Goal: Transaction & Acquisition: Subscribe to service/newsletter

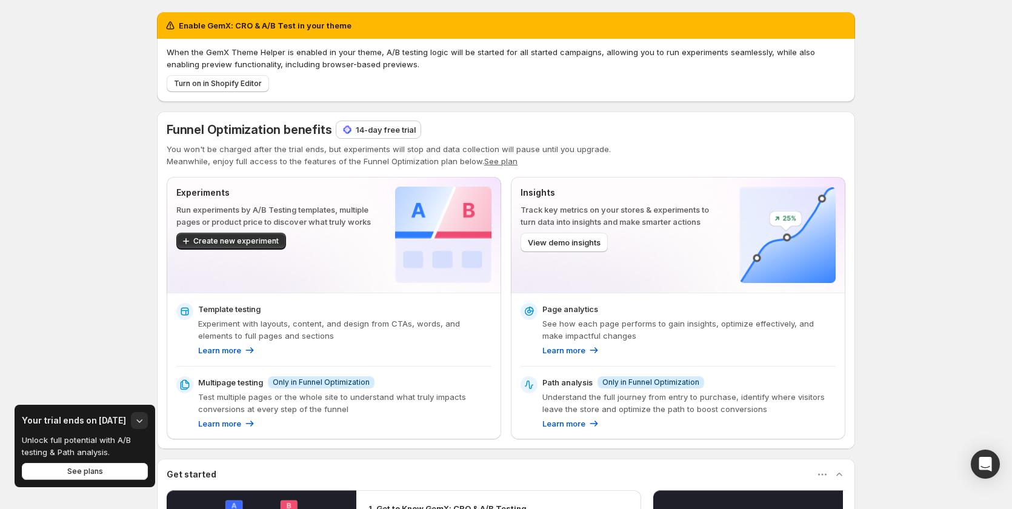
click at [383, 133] on p "14-day free trial" at bounding box center [386, 130] width 60 height 12
click at [370, 133] on p "14-day free trial" at bounding box center [386, 130] width 60 height 12
click at [363, 136] on div "14-day free trial" at bounding box center [378, 129] width 84 height 17
click at [365, 133] on p "14-day free trial" at bounding box center [386, 130] width 60 height 12
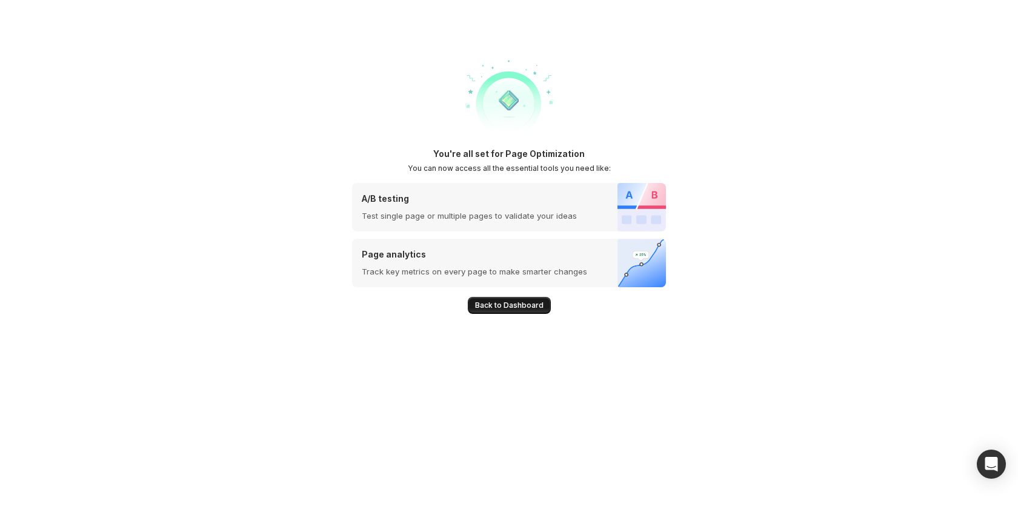
click at [526, 304] on span "Back to Dashboard" at bounding box center [509, 305] width 68 height 10
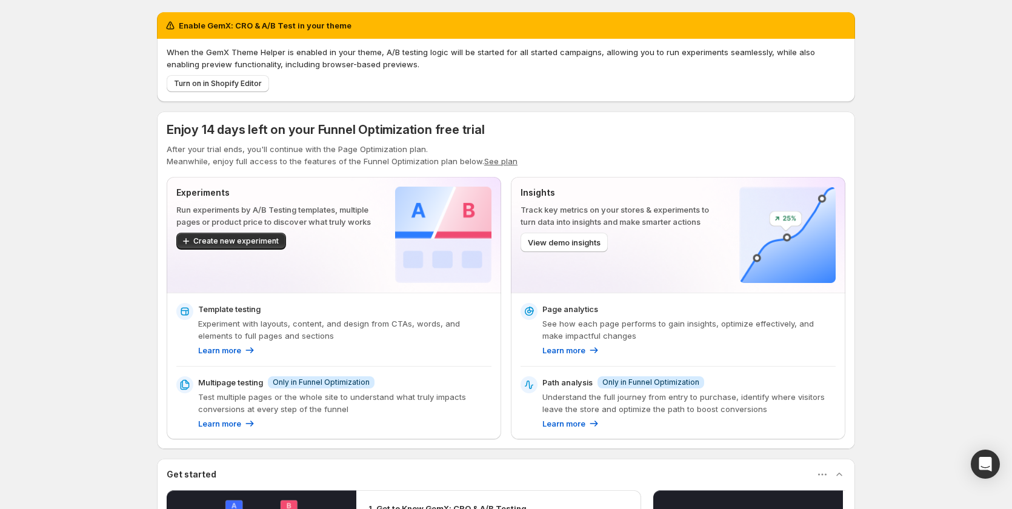
click at [496, 165] on button "See plan" at bounding box center [500, 161] width 33 height 10
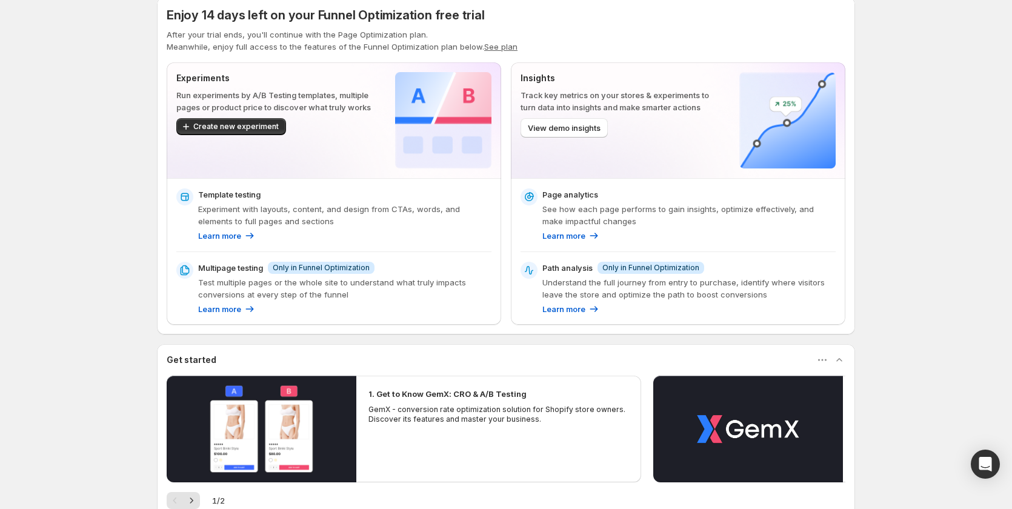
scroll to position [182, 0]
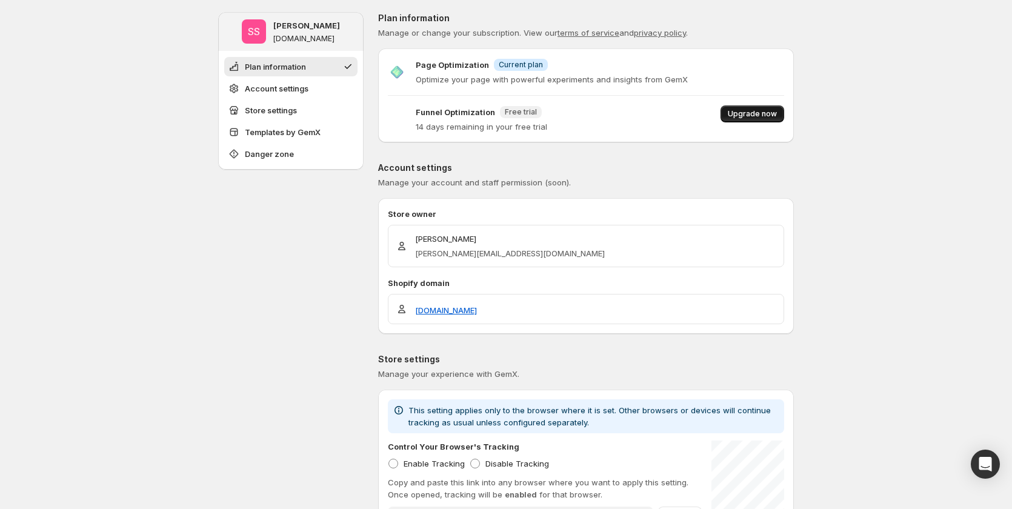
click at [742, 117] on span "Upgrade now" at bounding box center [752, 114] width 49 height 10
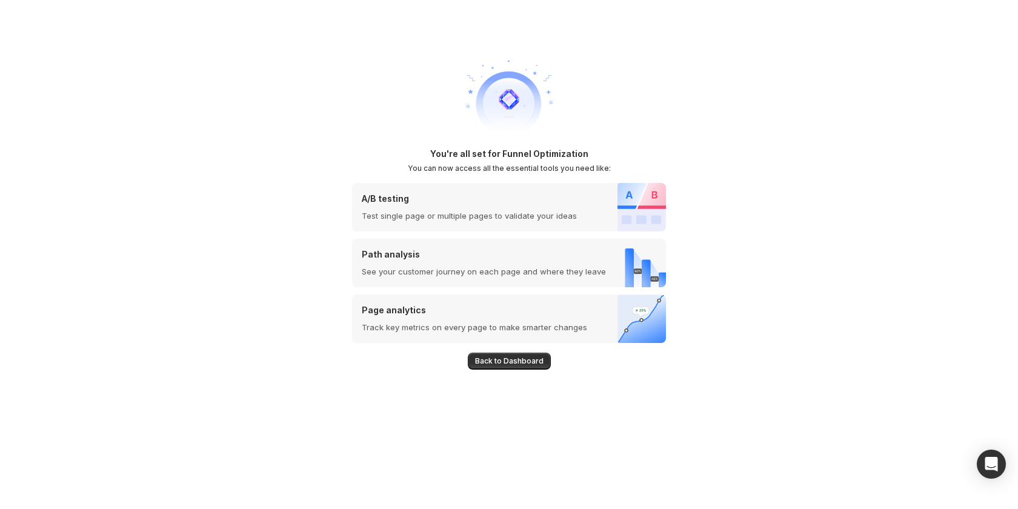
click at [504, 357] on span "Back to Dashboard" at bounding box center [509, 361] width 68 height 10
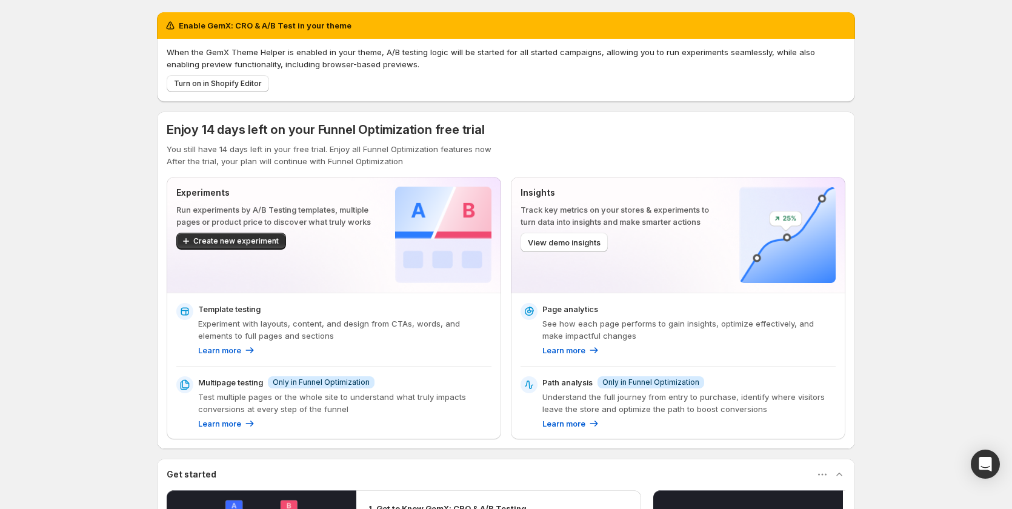
click at [426, 160] on p "After the trial, your plan will continue with Funnel Optimization" at bounding box center [506, 161] width 678 height 12
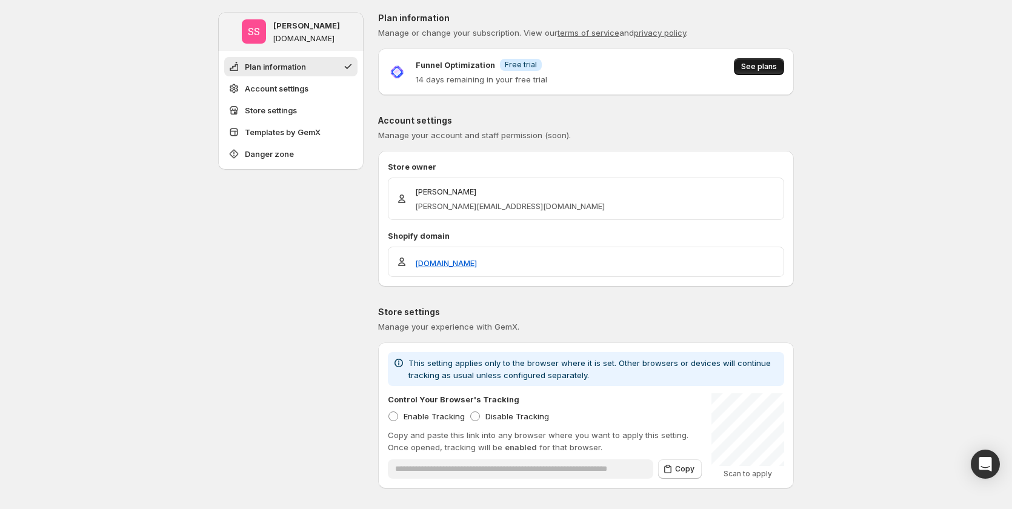
click at [772, 71] on span "See plans" at bounding box center [759, 67] width 36 height 10
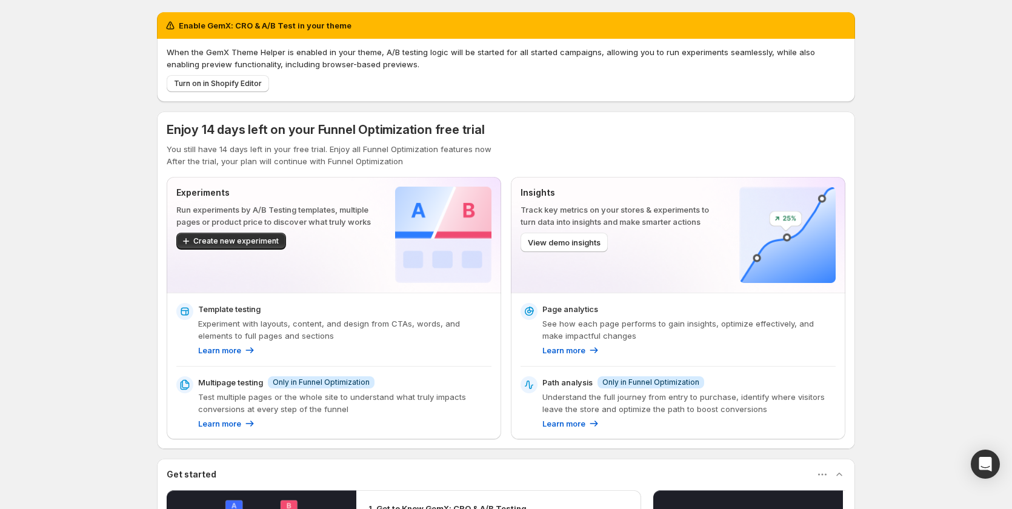
click at [452, 122] on span "Enjoy 14 days left on your Funnel Optimization free trial" at bounding box center [326, 129] width 318 height 15
click at [642, 126] on div "Enjoy 14 days left on your Funnel Optimization free trial" at bounding box center [506, 129] width 678 height 17
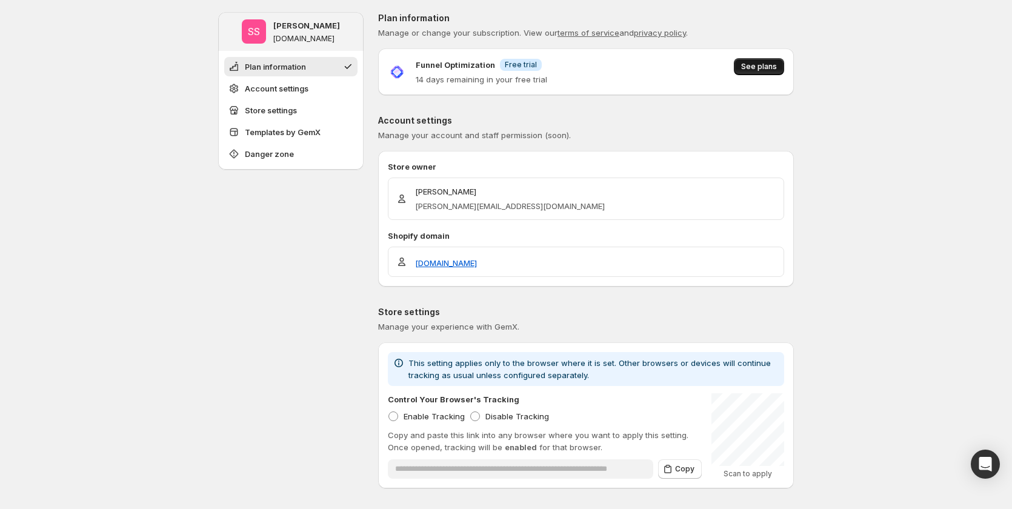
click at [768, 67] on span "See plans" at bounding box center [759, 67] width 36 height 10
click at [761, 64] on span "See plans" at bounding box center [759, 67] width 36 height 10
click at [757, 64] on span "See plans" at bounding box center [759, 67] width 36 height 10
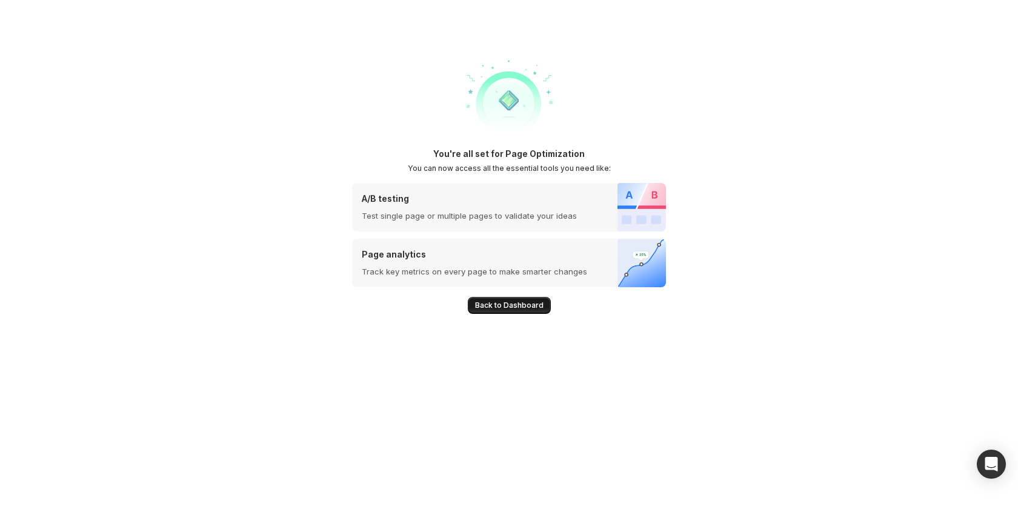
click at [485, 302] on span "Back to Dashboard" at bounding box center [509, 305] width 68 height 10
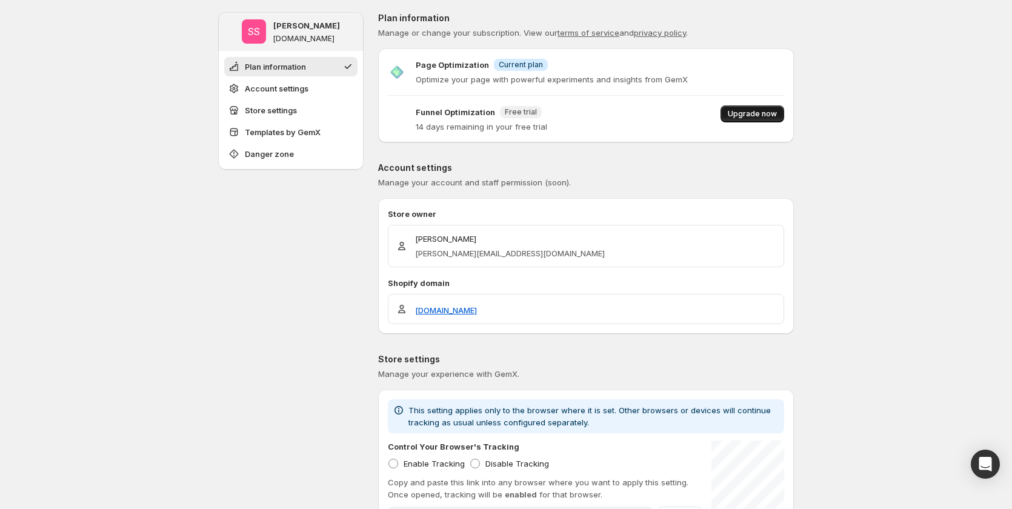
click at [763, 116] on span "Upgrade now" at bounding box center [752, 114] width 49 height 10
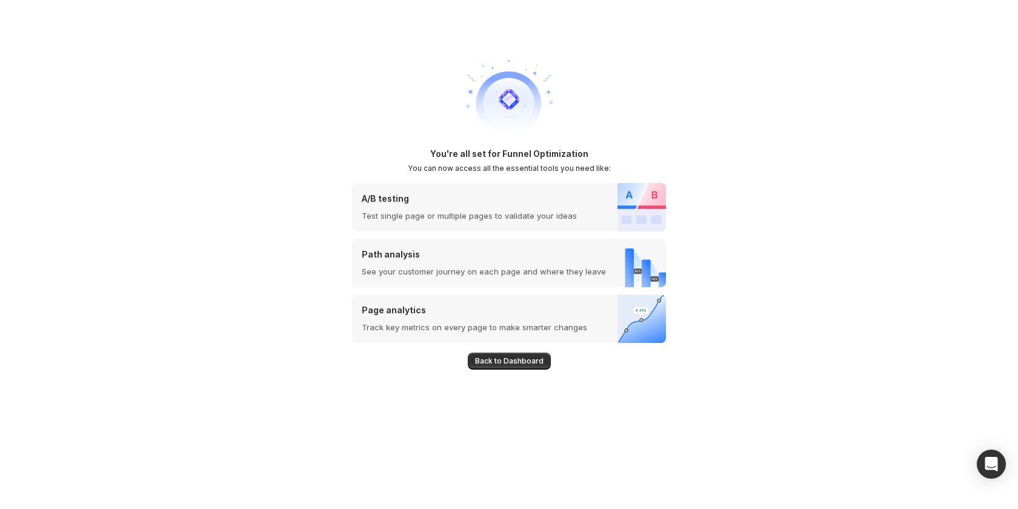
click at [541, 355] on button "Back to Dashboard" at bounding box center [509, 361] width 83 height 17
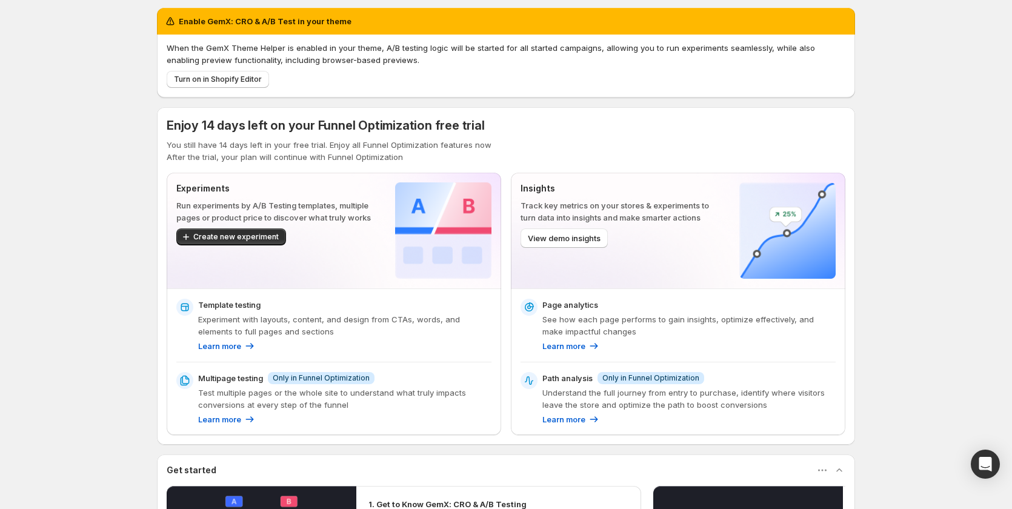
scroll to position [242, 0]
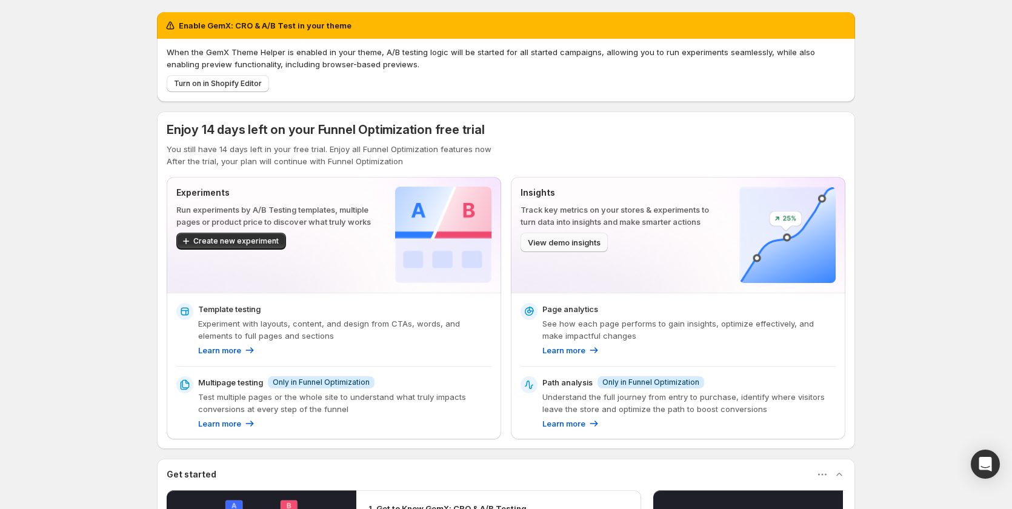
click at [583, 240] on span "View demo insights" at bounding box center [564, 242] width 73 height 12
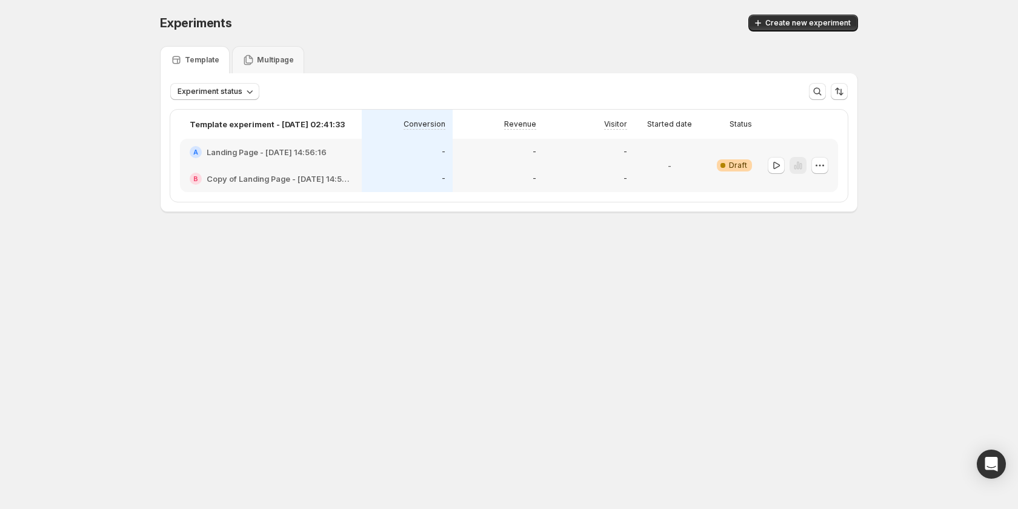
click at [443, 156] on p "-" at bounding box center [444, 152] width 4 height 10
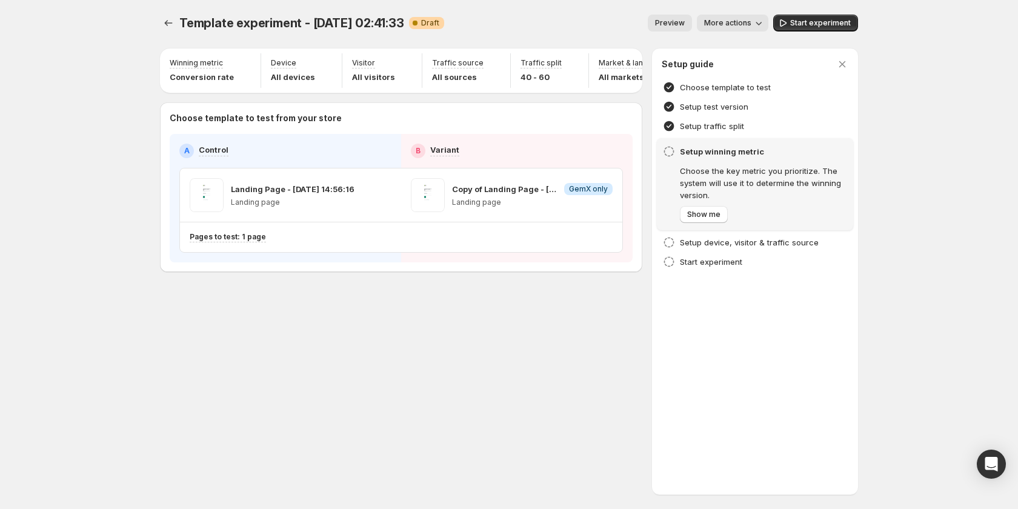
click at [224, 305] on div "Template experiment - Oct 10, 02:41:33. This page is ready Template experiment …" at bounding box center [508, 168] width 727 height 337
drag, startPoint x: 229, startPoint y: 61, endPoint x: 170, endPoint y: 62, distance: 59.4
click at [170, 62] on div "Winning metric" at bounding box center [202, 63] width 64 height 10
copy p "Winning metric"
click at [132, 333] on div "Template experiment - Oct 10, 02:41:33. This page is ready Template experiment …" at bounding box center [509, 254] width 1018 height 509
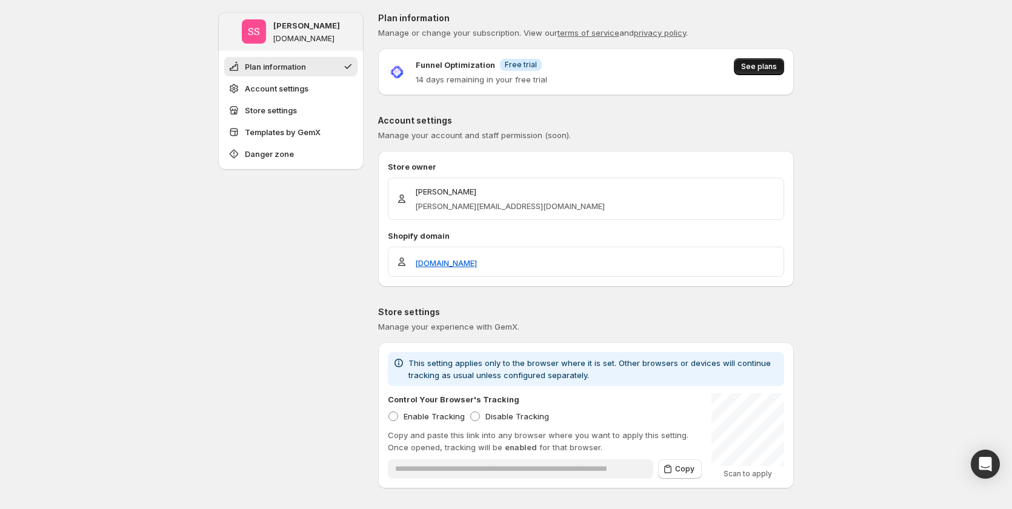
click at [765, 67] on span "See plans" at bounding box center [759, 67] width 36 height 10
click at [758, 65] on span "See plans" at bounding box center [759, 67] width 36 height 10
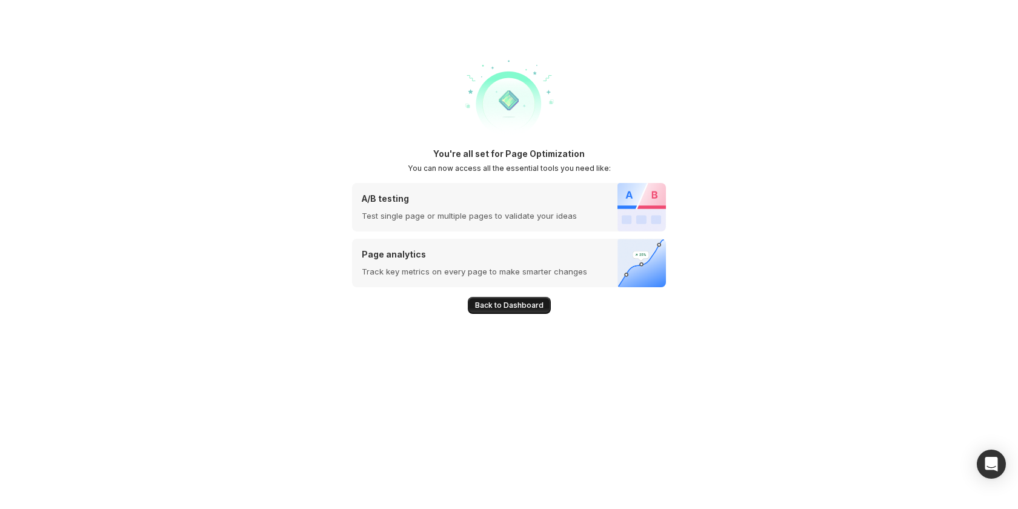
click at [519, 300] on button "Back to Dashboard" at bounding box center [509, 305] width 83 height 17
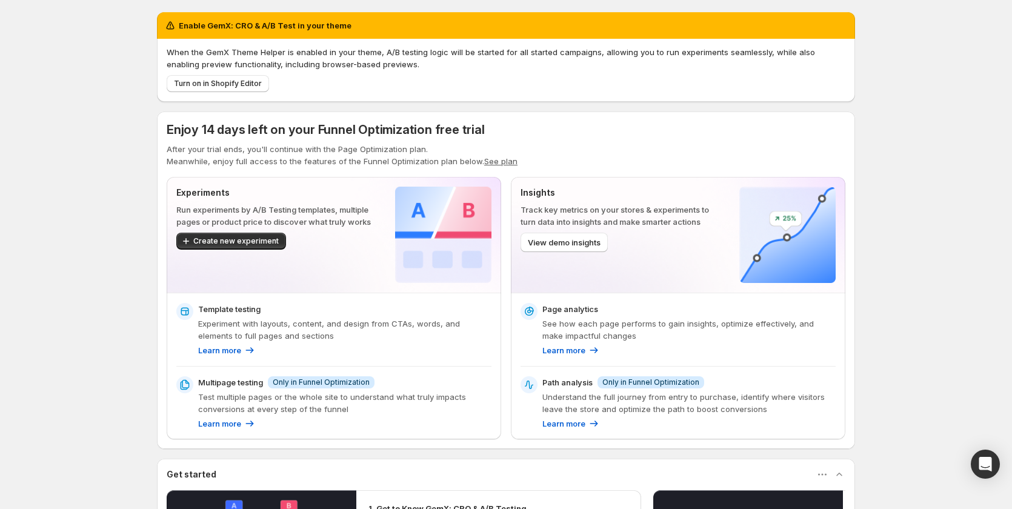
click at [506, 160] on button "See plan" at bounding box center [500, 161] width 33 height 10
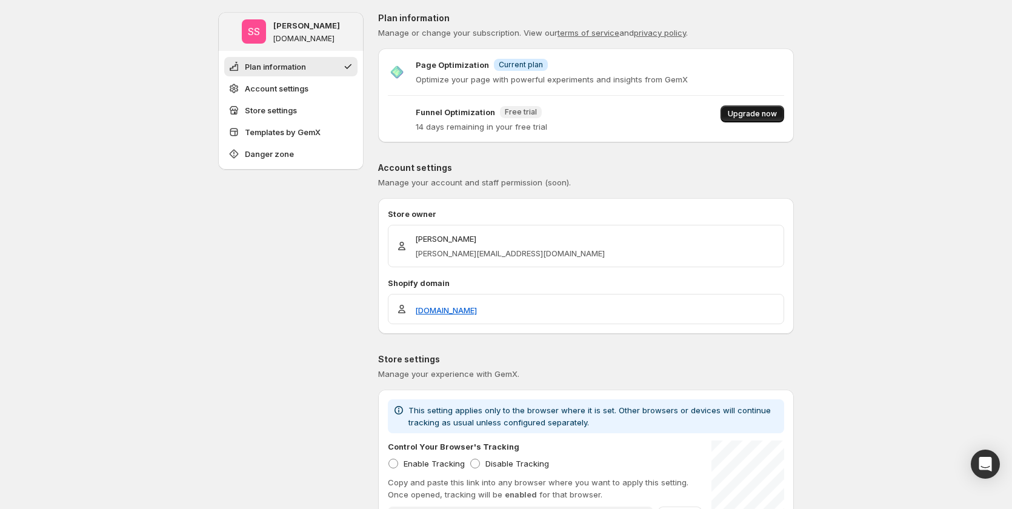
click at [777, 122] on button "Upgrade now" at bounding box center [752, 113] width 64 height 17
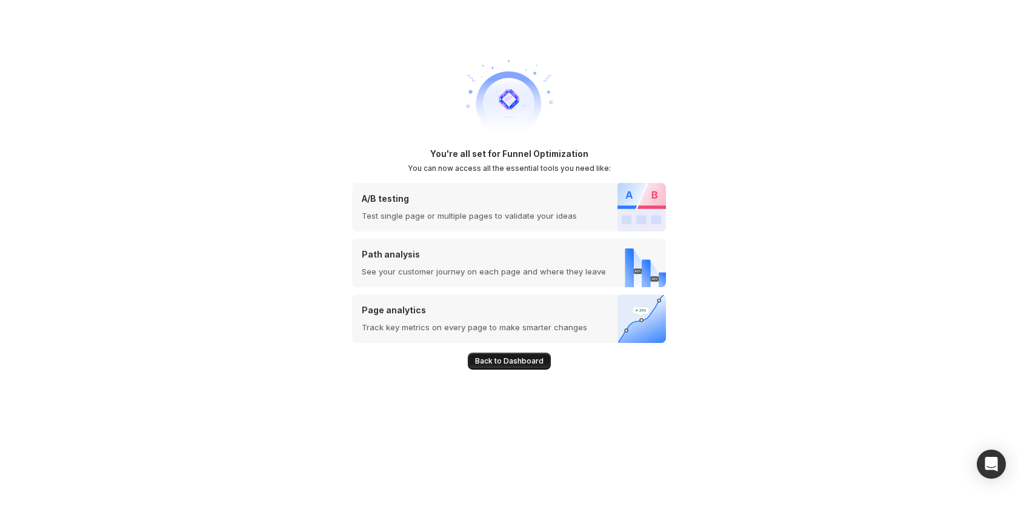
click at [502, 360] on span "Back to Dashboard" at bounding box center [509, 361] width 68 height 10
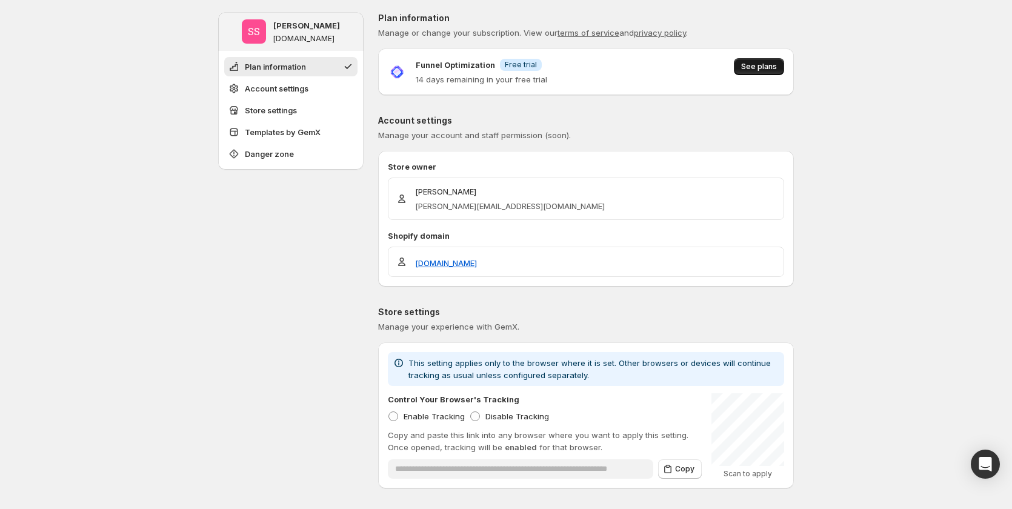
click at [758, 71] on button "See plans" at bounding box center [759, 66] width 50 height 17
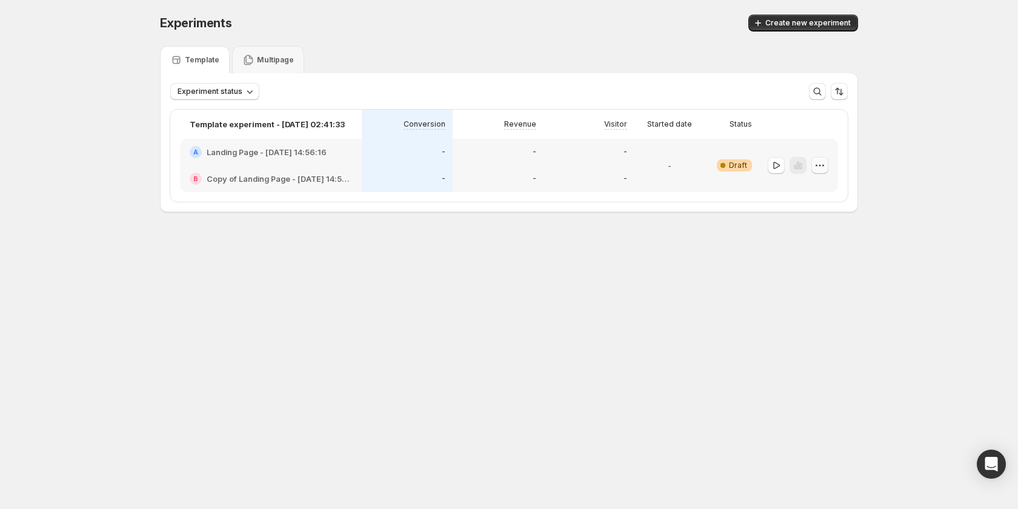
click at [824, 161] on icon "button" at bounding box center [820, 165] width 12 height 12
click at [818, 192] on span "Edit" at bounding box center [827, 191] width 59 height 12
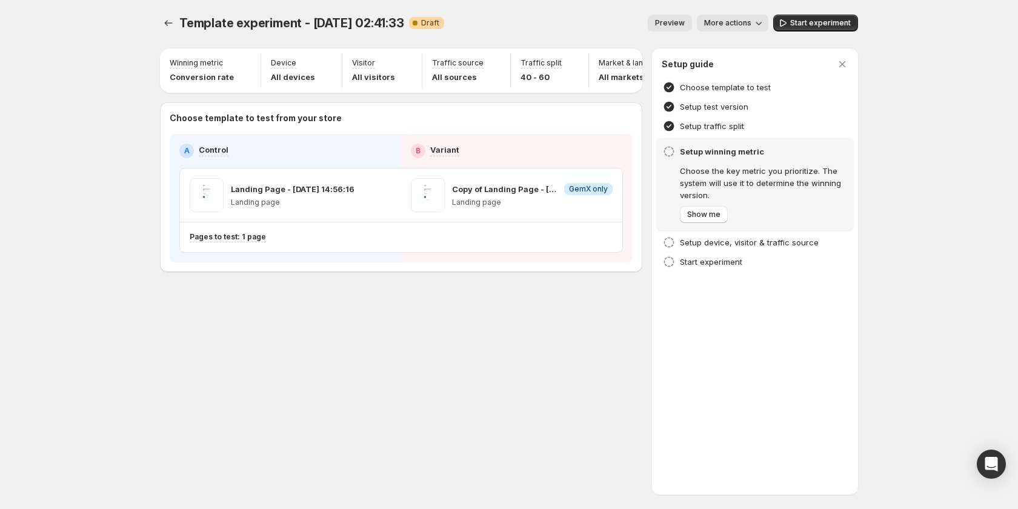
click at [734, 21] on span "More actions" at bounding box center [727, 23] width 47 height 10
click at [728, 82] on button "Copy live page link" at bounding box center [752, 88] width 95 height 19
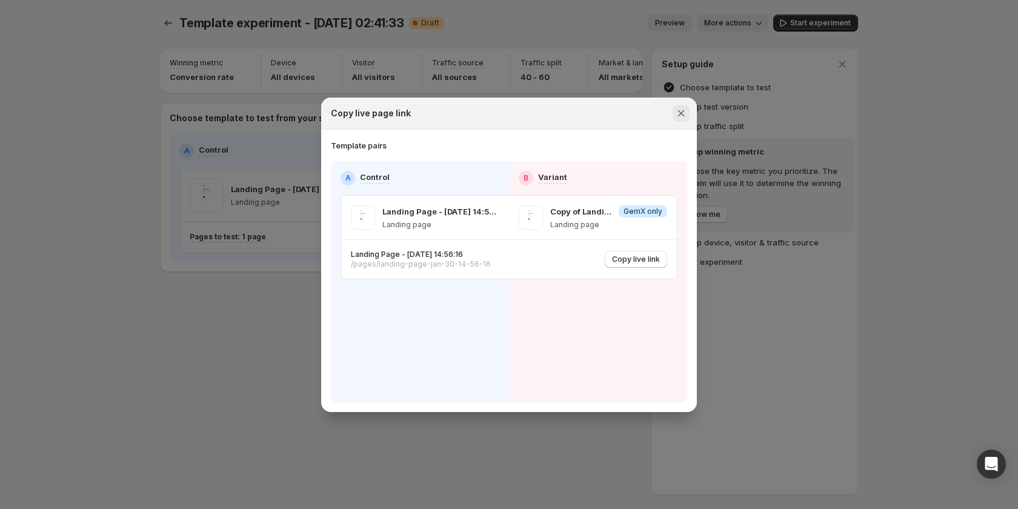
click at [683, 117] on icon "Close" at bounding box center [681, 113] width 12 height 12
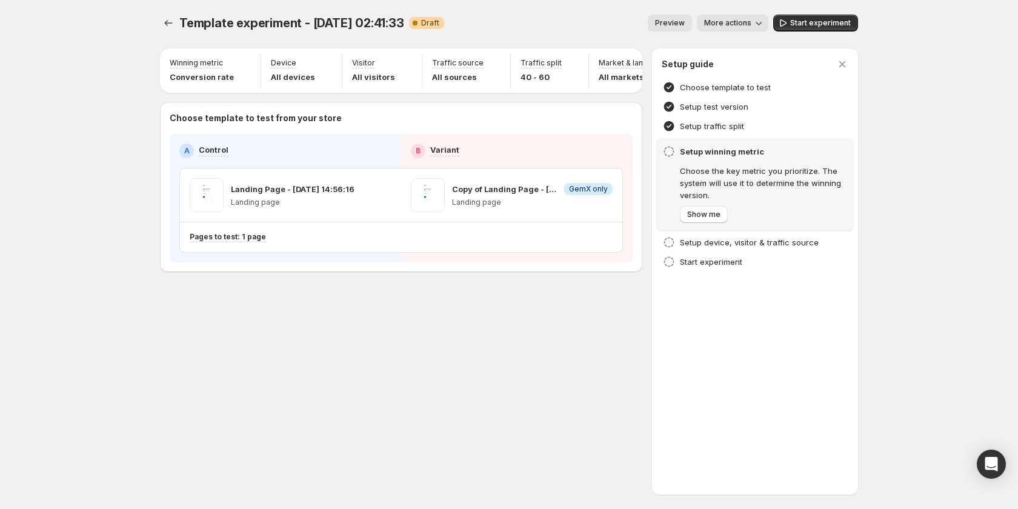
click at [727, 21] on span "More actions" at bounding box center [727, 23] width 47 height 10
click at [729, 71] on span "Rename" at bounding box center [739, 69] width 31 height 10
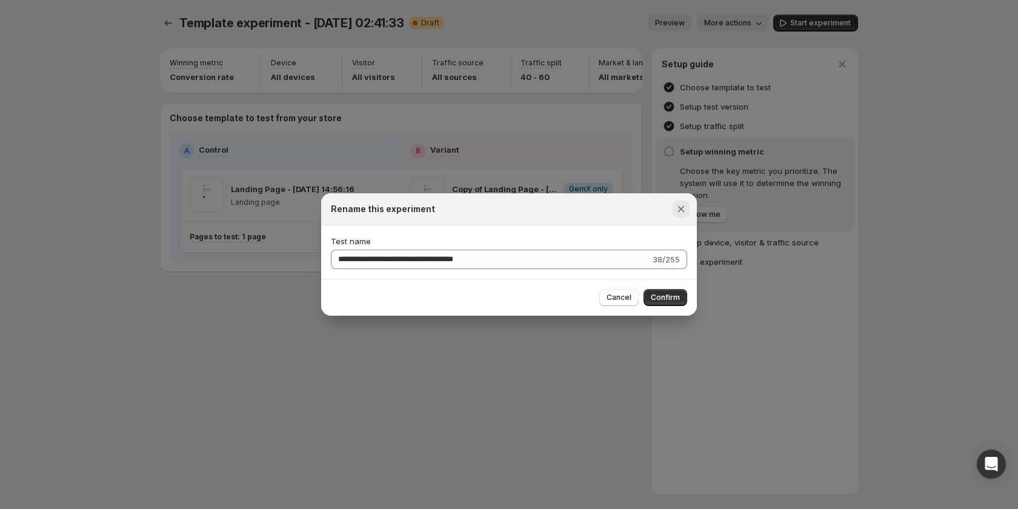
click at [683, 210] on icon "Close" at bounding box center [681, 209] width 7 height 7
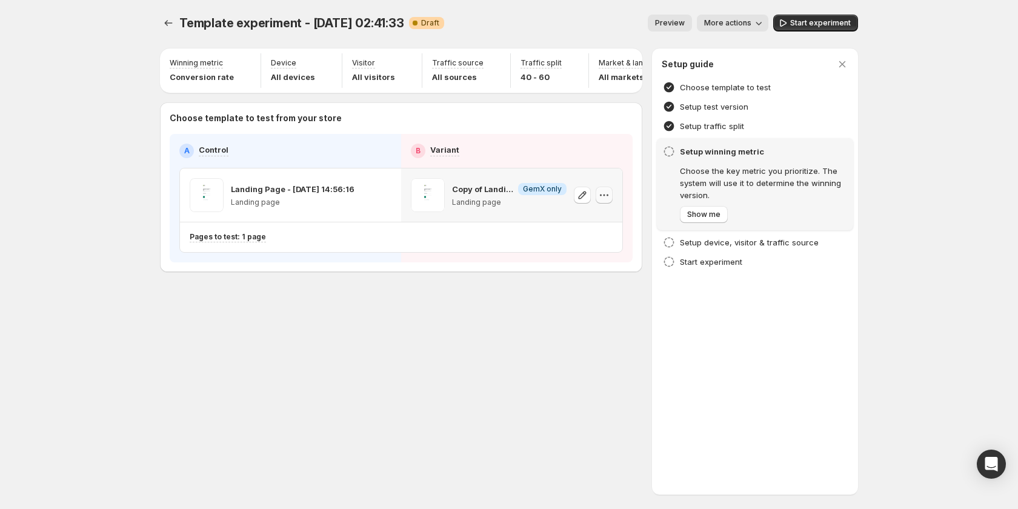
click at [609, 201] on icon "button" at bounding box center [604, 195] width 12 height 12
click at [535, 368] on div "Template experiment - Oct 10, 02:41:33. This page is ready Template experiment …" at bounding box center [508, 254] width 727 height 509
click at [167, 21] on icon "Experiments" at bounding box center [168, 23] width 12 height 12
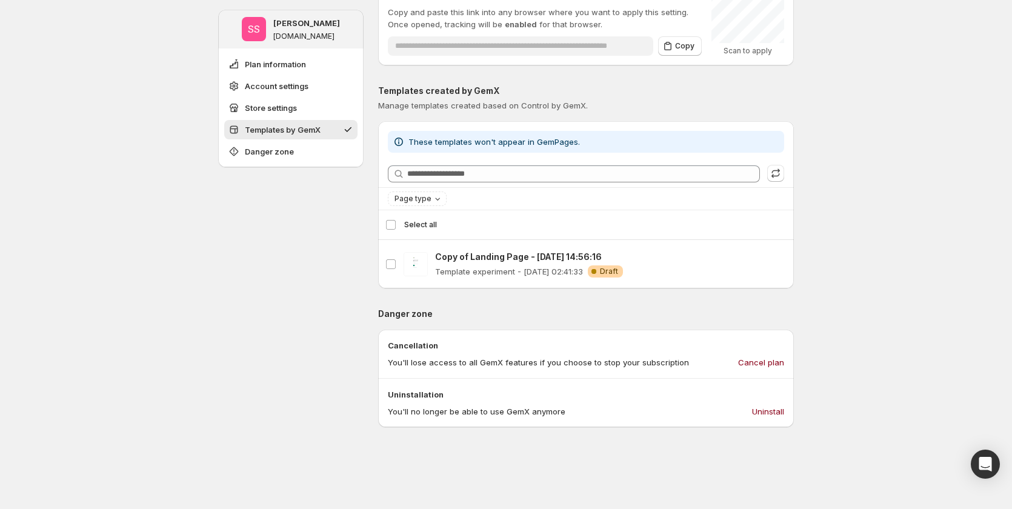
scroll to position [606, 0]
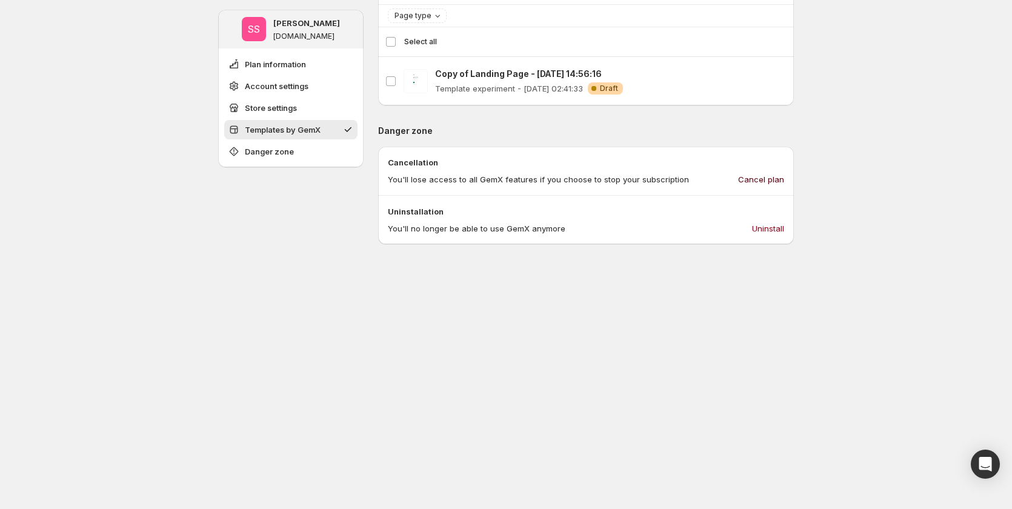
click at [761, 178] on span "Cancel plan" at bounding box center [761, 179] width 46 height 12
click at [771, 176] on span "Cancel plan" at bounding box center [761, 179] width 46 height 12
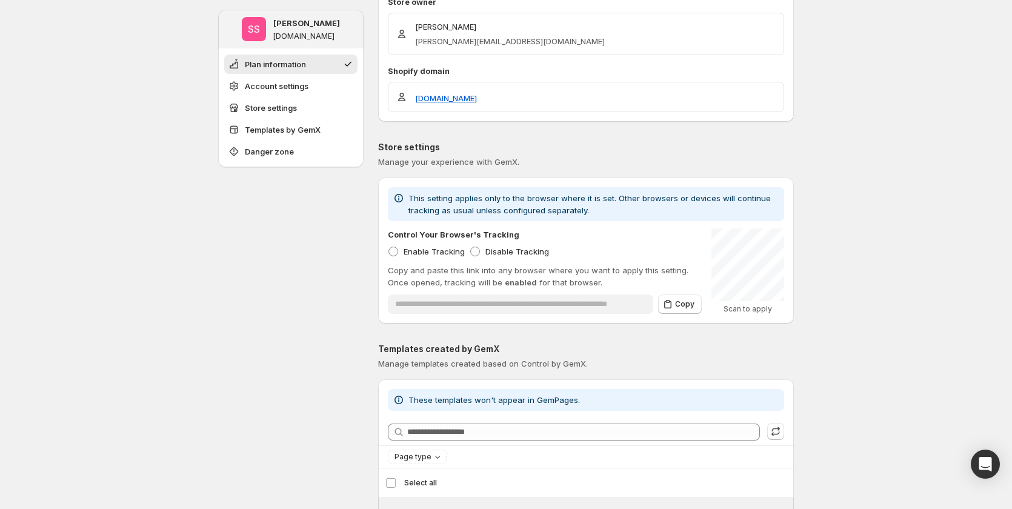
scroll to position [0, 0]
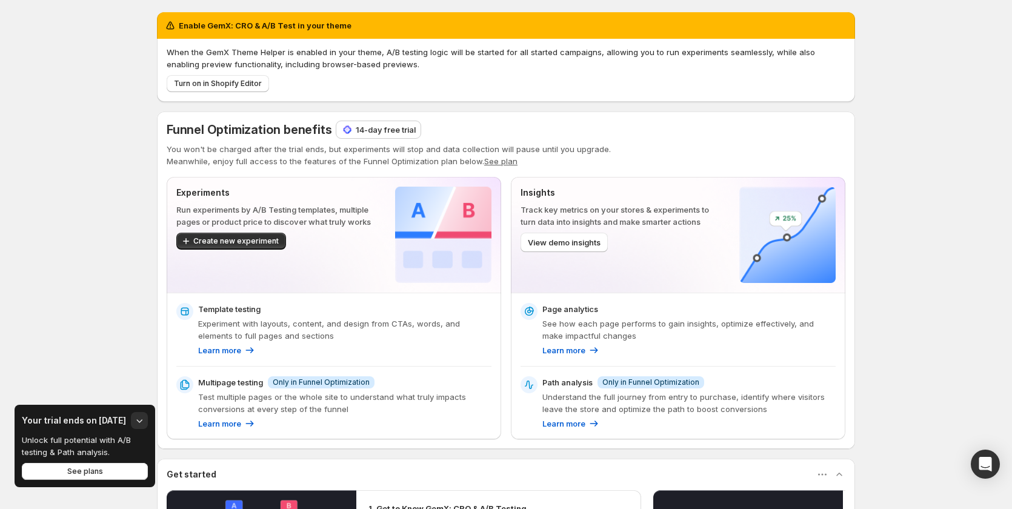
click at [379, 126] on p "14-day free trial" at bounding box center [386, 130] width 60 height 12
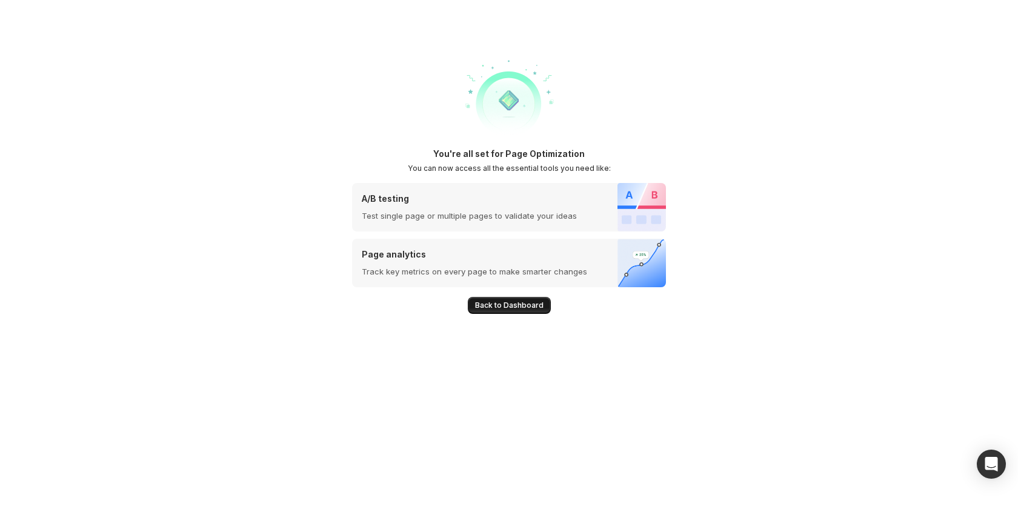
click at [499, 304] on span "Back to Dashboard" at bounding box center [509, 305] width 68 height 10
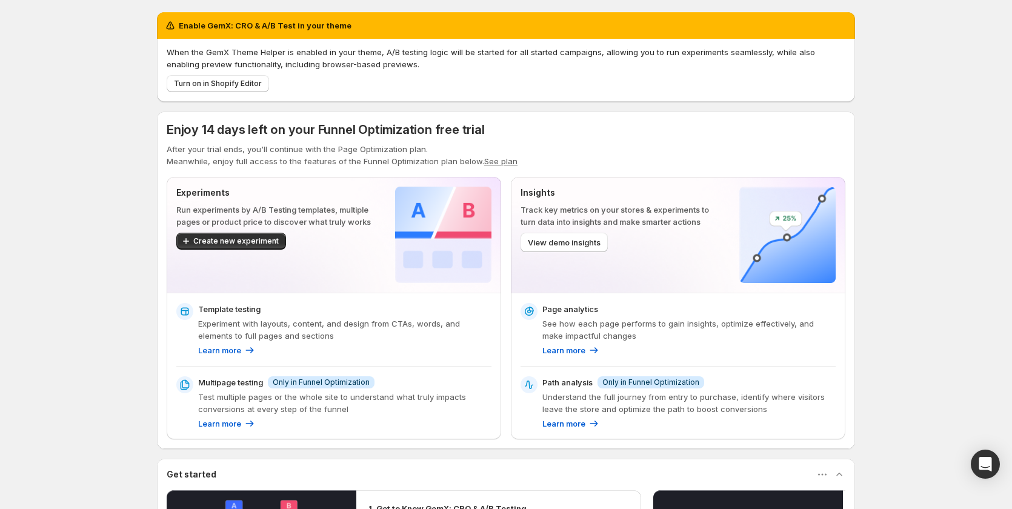
click at [493, 164] on button "See plan" at bounding box center [500, 161] width 33 height 10
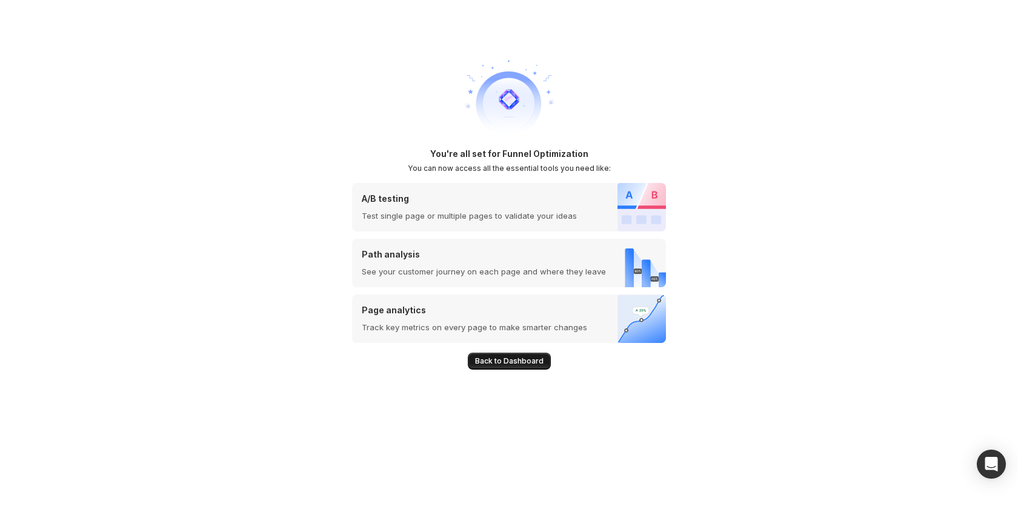
click at [482, 360] on span "Back to Dashboard" at bounding box center [509, 361] width 68 height 10
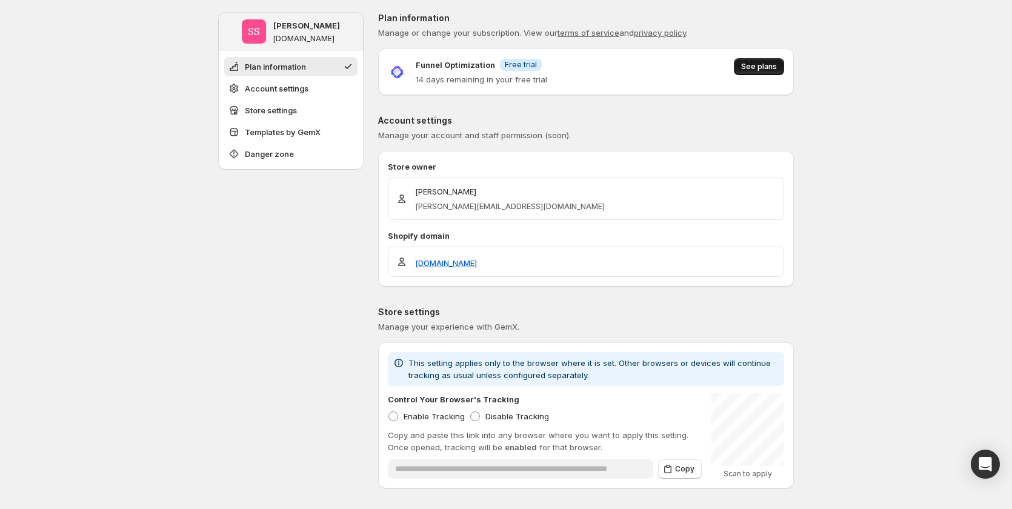
click at [752, 70] on span "See plans" at bounding box center [759, 67] width 36 height 10
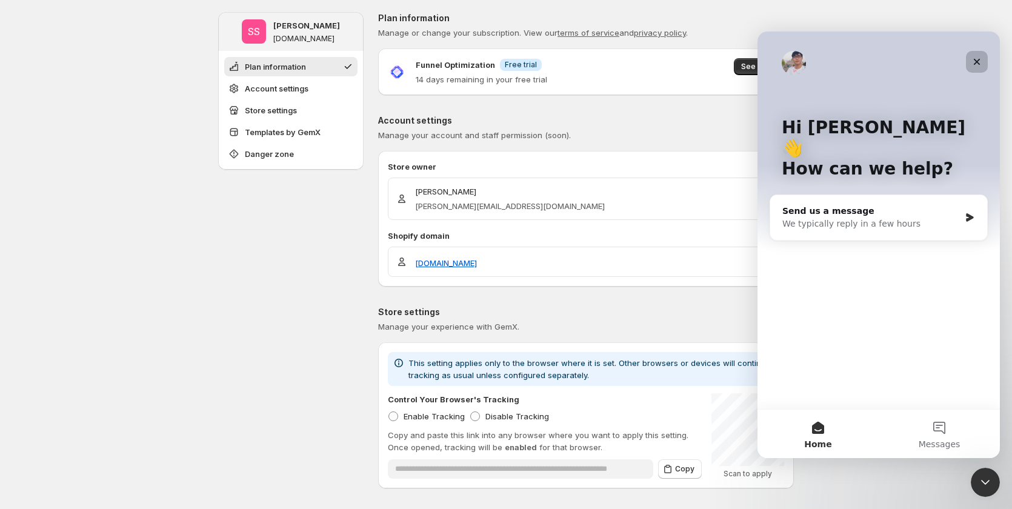
click at [975, 65] on icon "Close" at bounding box center [977, 62] width 10 height 10
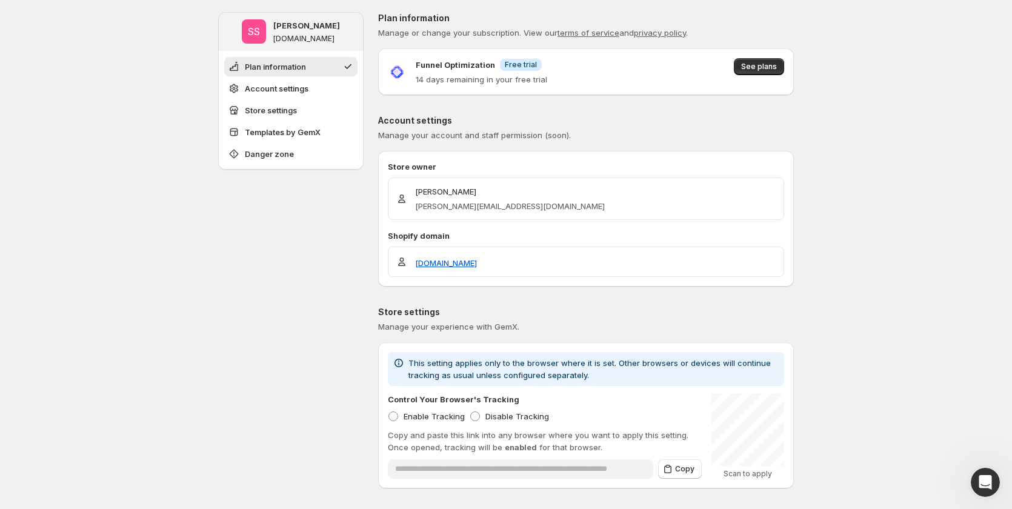
click at [755, 57] on div "Funnel Optimization Info Free trial 14 days remaining in your free trial See pl…" at bounding box center [586, 71] width 416 height 47
click at [770, 67] on span "See plans" at bounding box center [759, 67] width 36 height 10
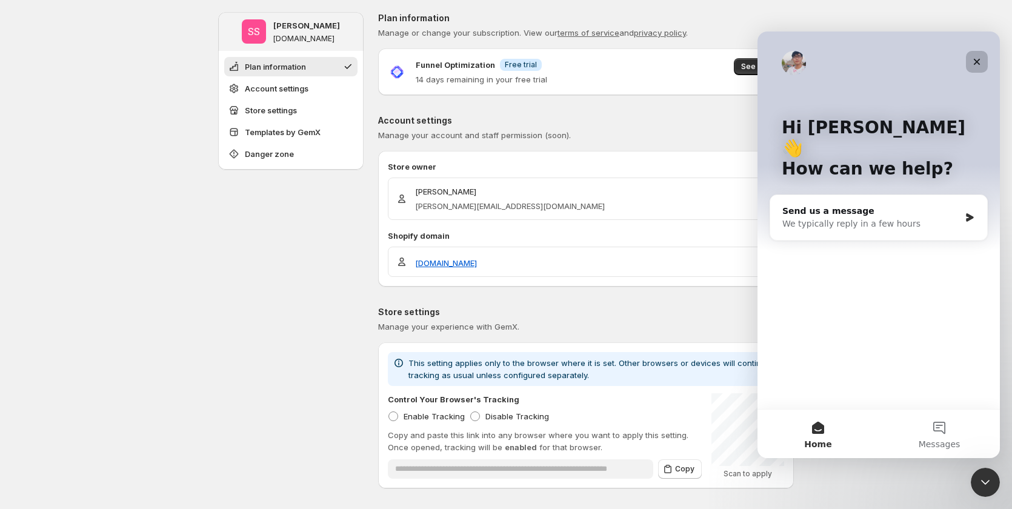
click at [981, 58] on icon "Close" at bounding box center [977, 62] width 10 height 10
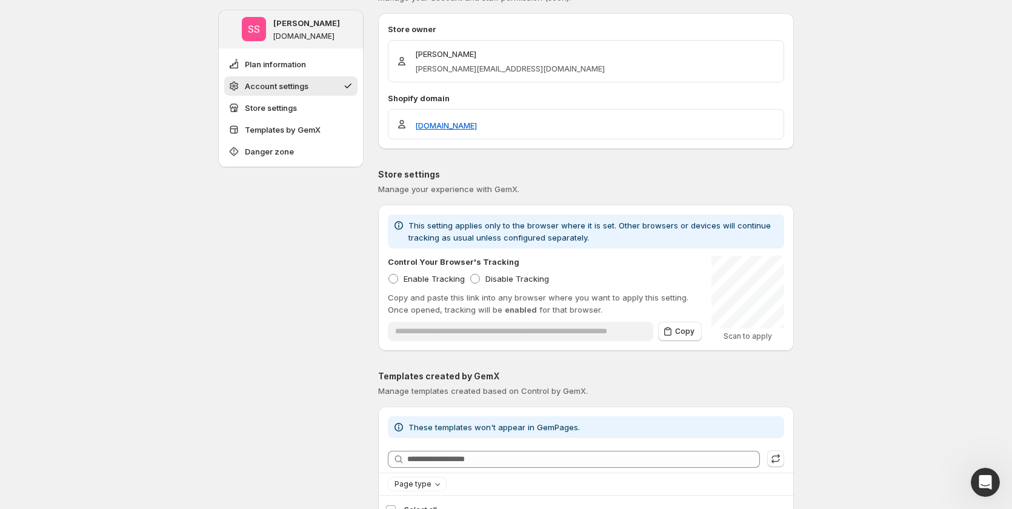
scroll to position [242, 0]
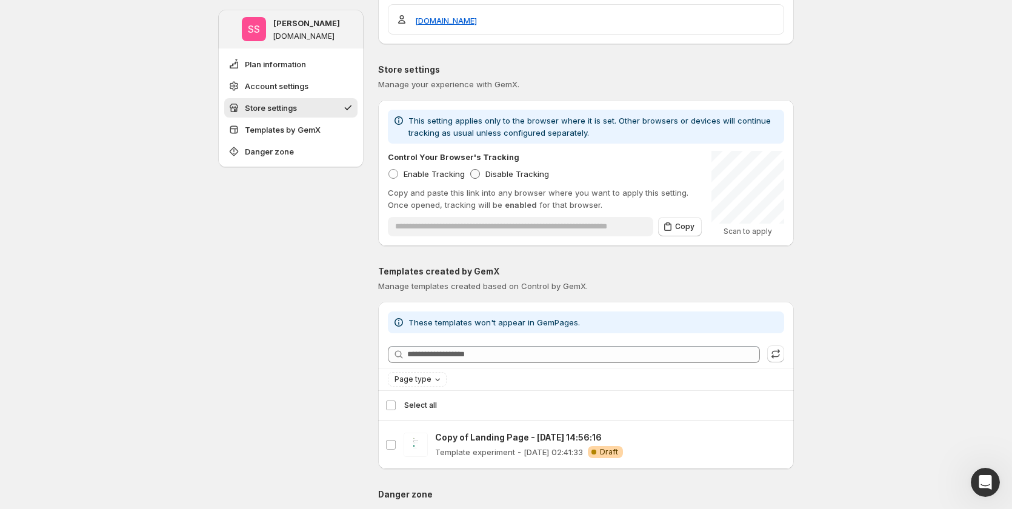
click at [522, 175] on span "Disable Tracking" at bounding box center [517, 174] width 64 height 10
click at [407, 177] on span "Enable Tracking" at bounding box center [433, 174] width 61 height 10
type input "**********"
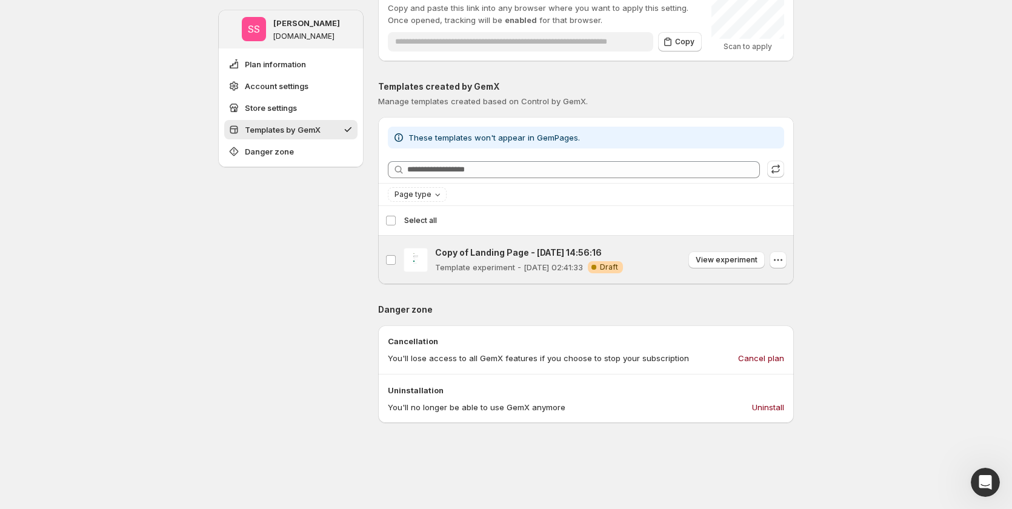
scroll to position [424, 0]
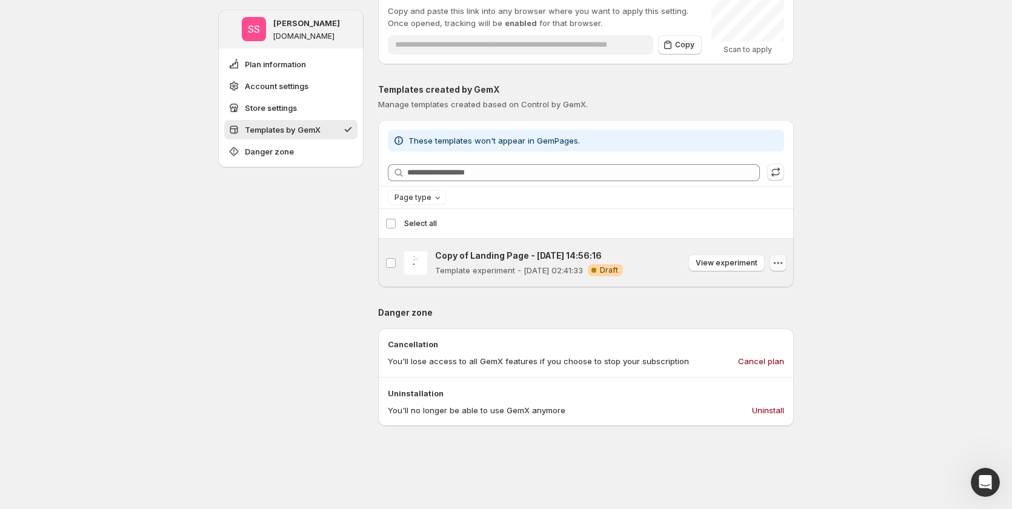
click at [783, 259] on icon "button" at bounding box center [778, 263] width 12 height 12
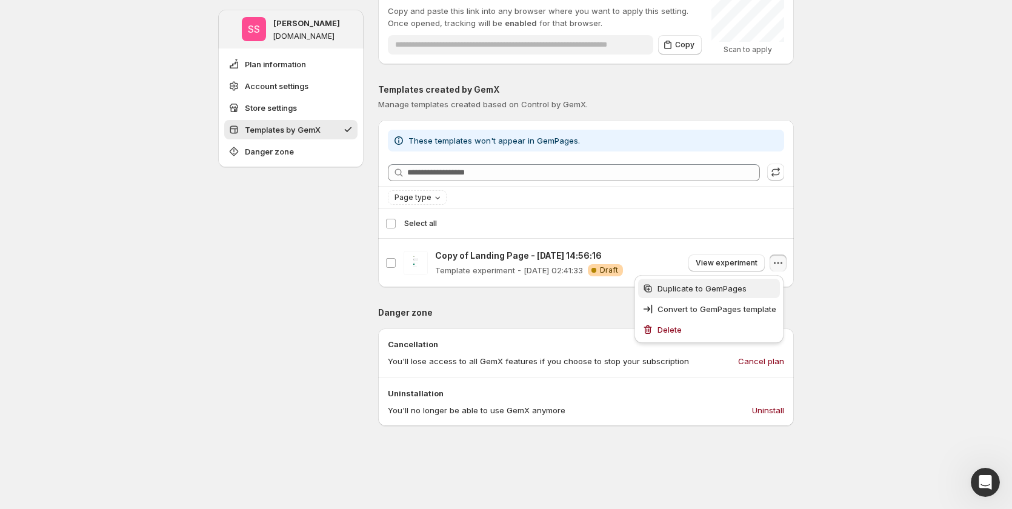
click at [752, 282] on span "Duplicate to GemPages" at bounding box center [716, 288] width 119 height 12
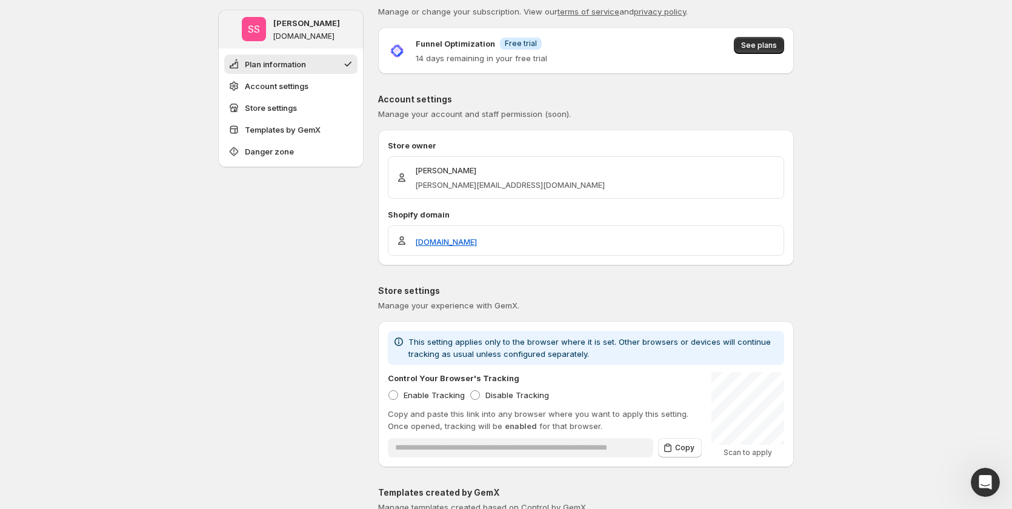
scroll to position [0, 0]
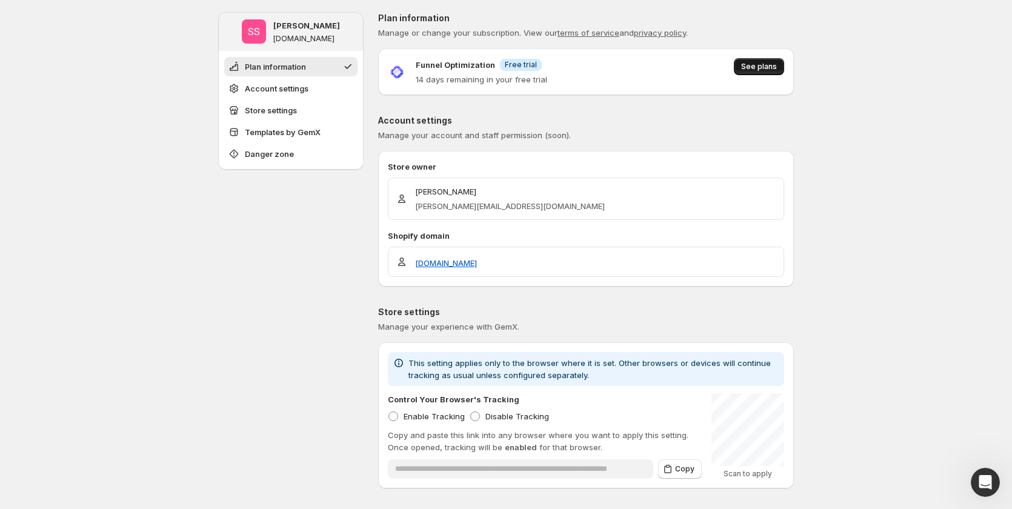
click at [749, 73] on button "See plans" at bounding box center [759, 66] width 50 height 17
click at [762, 59] on button "See plans" at bounding box center [759, 66] width 50 height 17
